Goal: Transaction & Acquisition: Subscribe to service/newsletter

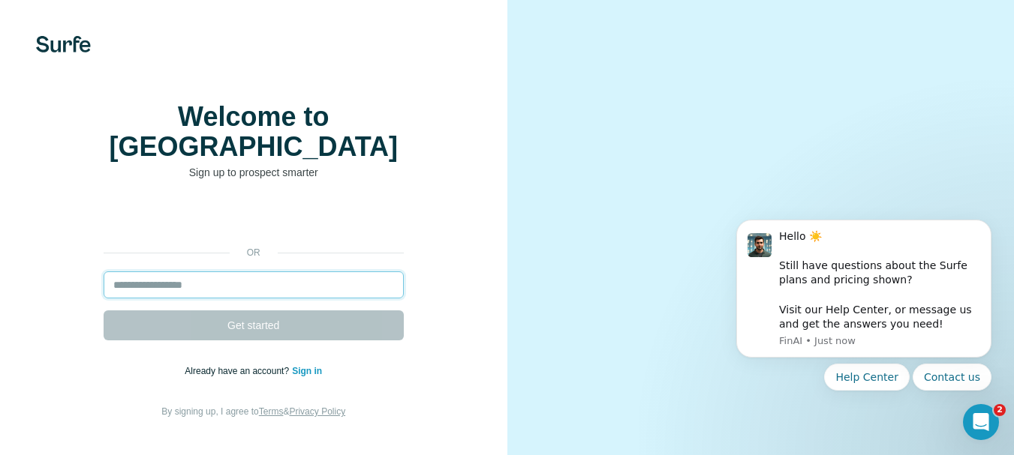
click at [143, 280] on input "email" at bounding box center [254, 285] width 300 height 27
paste input "**********"
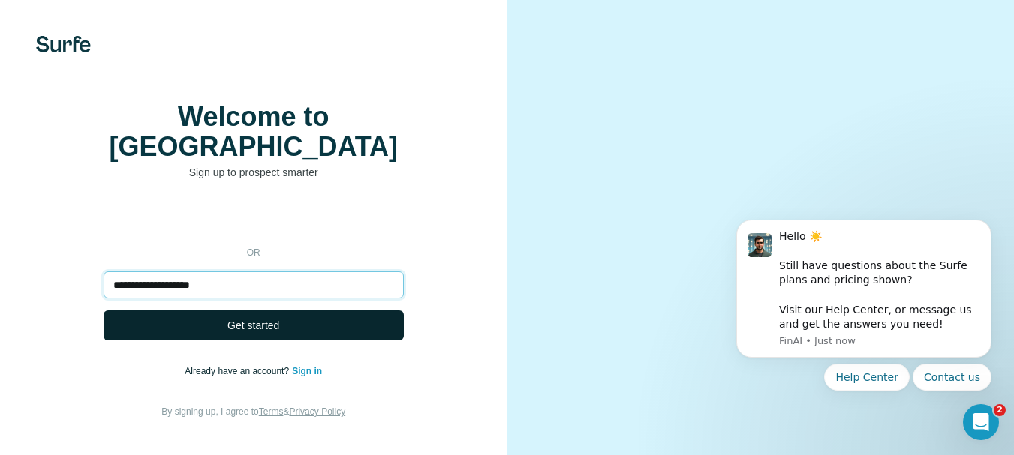
type input "**********"
click at [275, 320] on span "Get started" at bounding box center [253, 325] width 52 height 15
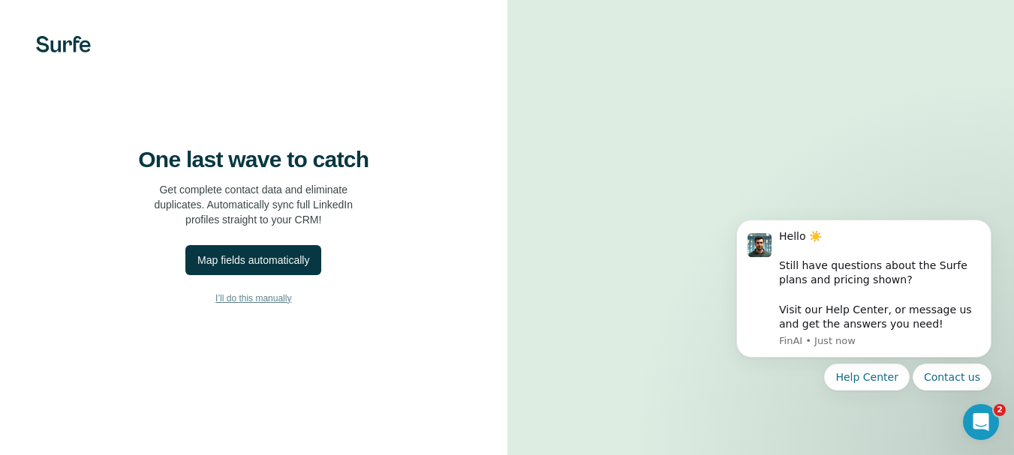
click at [283, 305] on span "I’ll do this manually" at bounding box center [253, 299] width 76 height 14
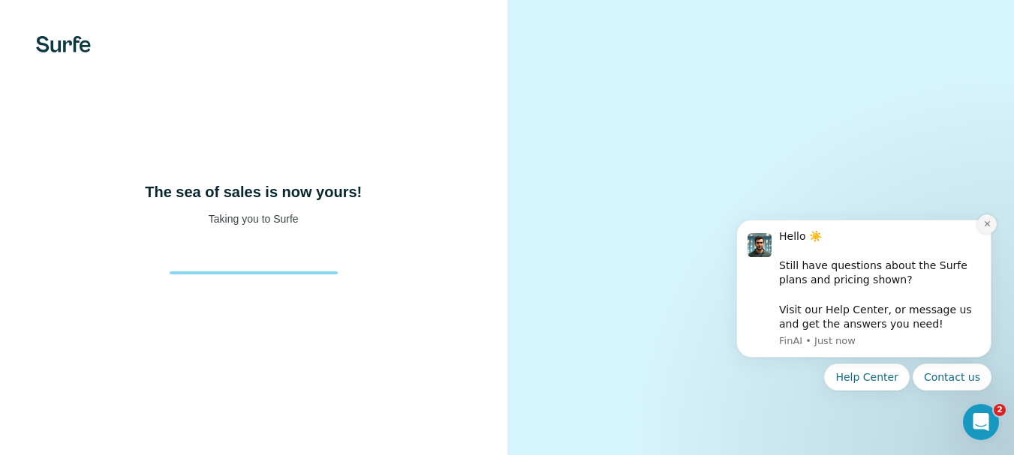
click at [986, 222] on icon "Dismiss notification" at bounding box center [987, 224] width 8 height 8
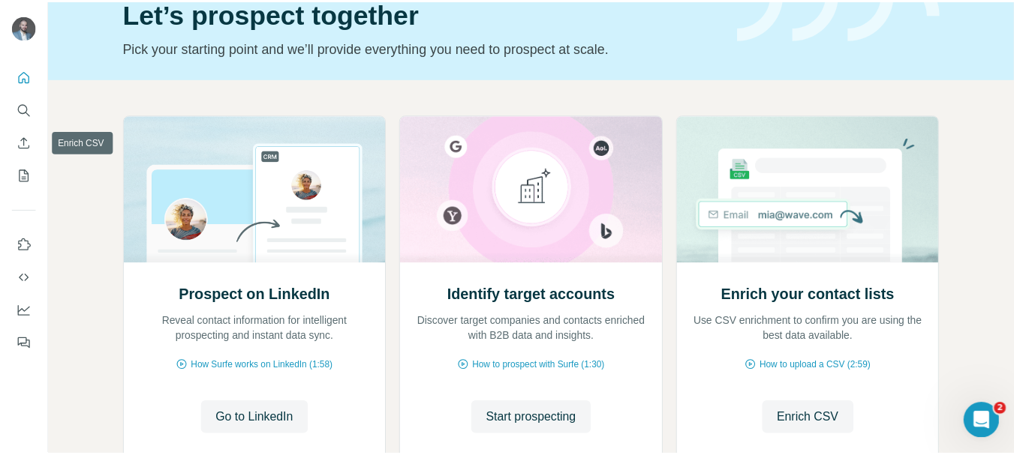
scroll to position [75, 0]
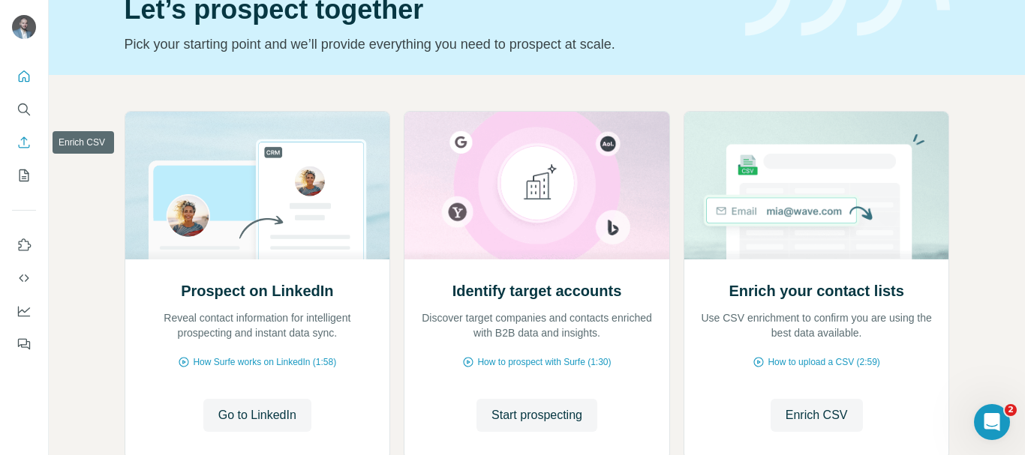
click at [19, 146] on icon "Enrich CSV" at bounding box center [24, 142] width 11 height 11
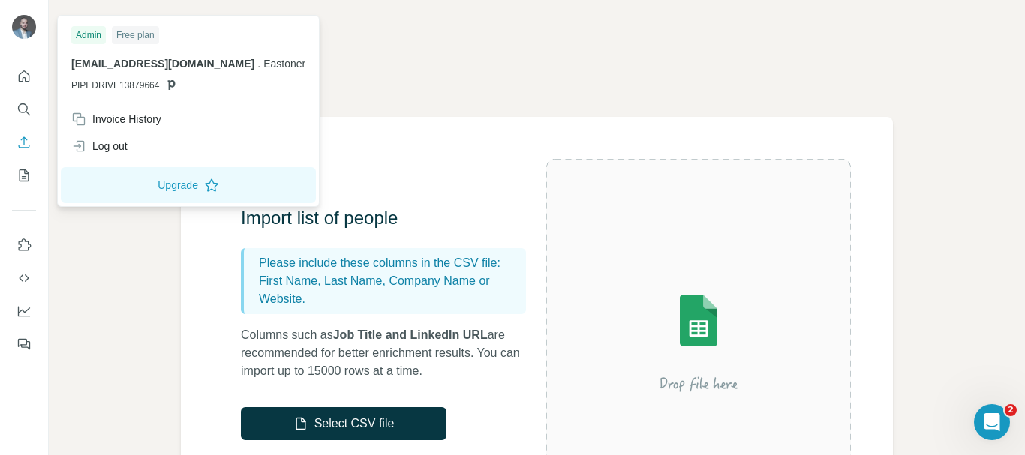
click at [23, 35] on img at bounding box center [24, 27] width 24 height 24
click at [104, 143] on div "Log out" at bounding box center [99, 146] width 56 height 15
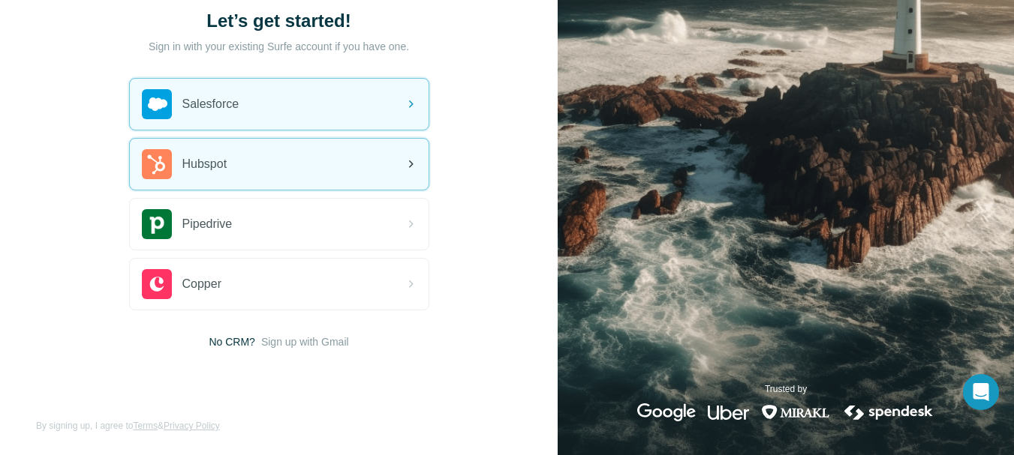
scroll to position [101, 0]
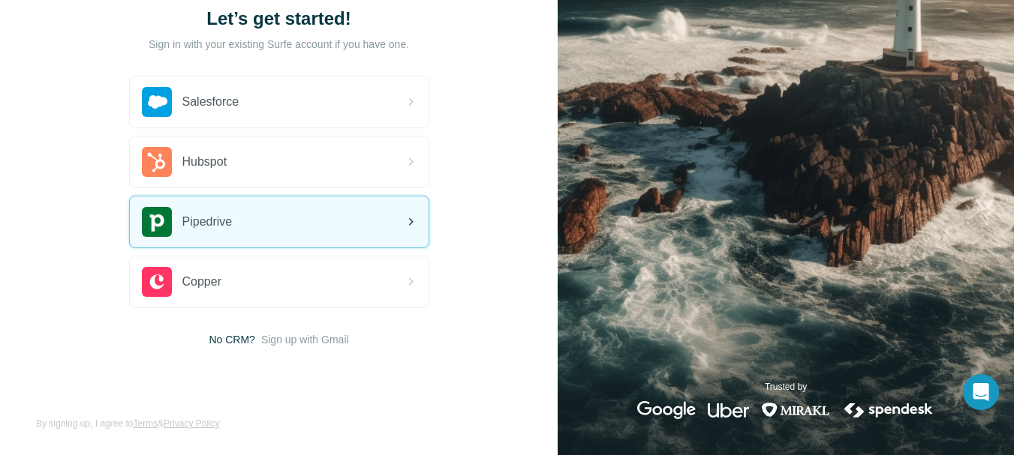
click at [240, 224] on div "Pipedrive" at bounding box center [279, 222] width 299 height 51
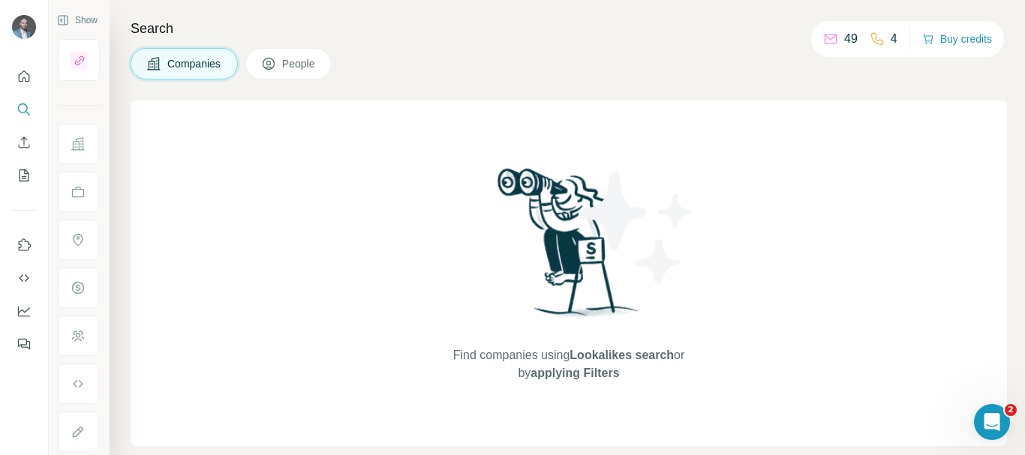
click at [184, 64] on span "Companies" at bounding box center [194, 63] width 55 height 15
